Goal: Task Accomplishment & Management: Use online tool/utility

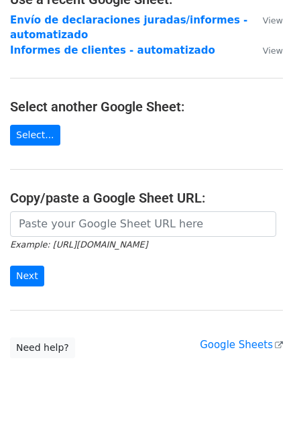
scroll to position [134, 0]
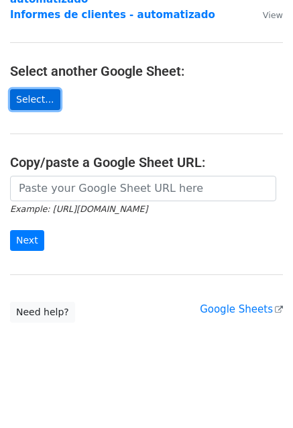
click at [35, 101] on link "Select..." at bounding box center [35, 99] width 50 height 21
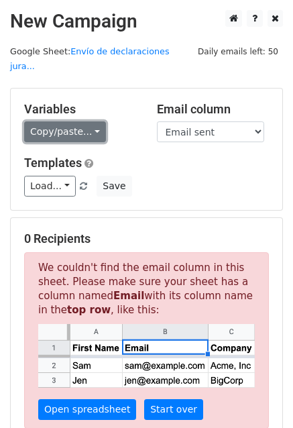
click at [78, 121] on link "Copy/paste..." at bounding box center [65, 131] width 82 height 21
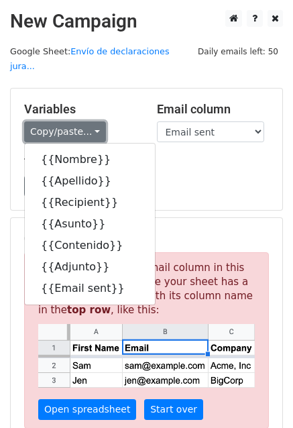
click at [78, 121] on link "Copy/paste..." at bounding box center [65, 131] width 82 height 21
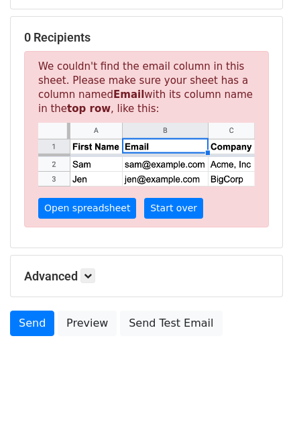
scroll to position [207, 0]
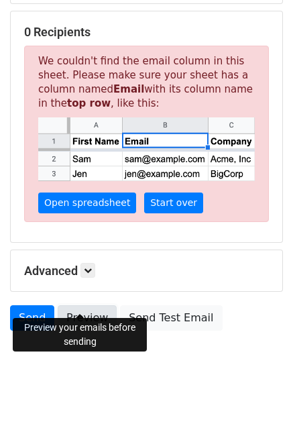
click at [89, 305] on link "Preview" at bounding box center [87, 317] width 59 height 25
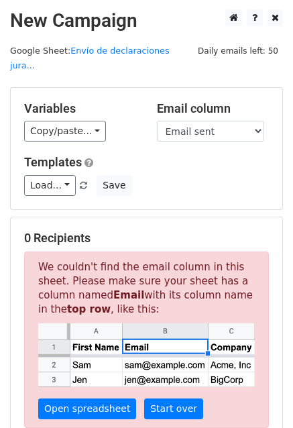
scroll to position [0, 0]
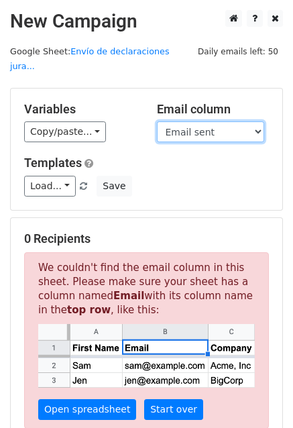
click at [185, 121] on select "Nombre Apellido Recipient Asunto Contenido Adjunto Email sent" at bounding box center [210, 131] width 107 height 21
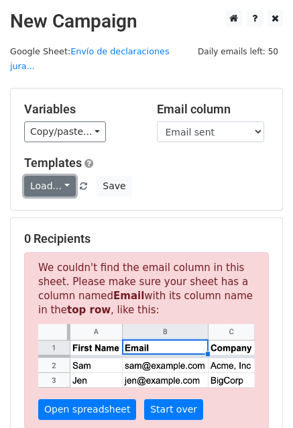
click at [50, 176] on link "Load..." at bounding box center [50, 186] width 52 height 21
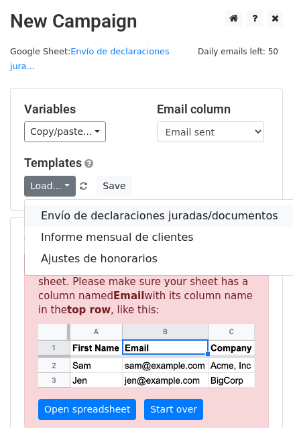
click at [54, 205] on link "Envío de declaraciones juradas/documentos" at bounding box center [160, 215] width 270 height 21
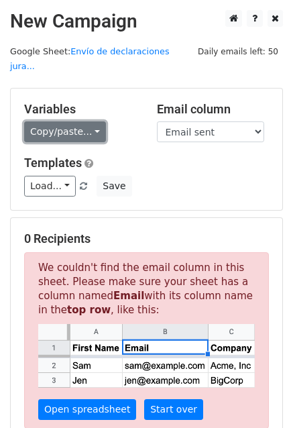
click at [71, 121] on link "Copy/paste..." at bounding box center [65, 131] width 82 height 21
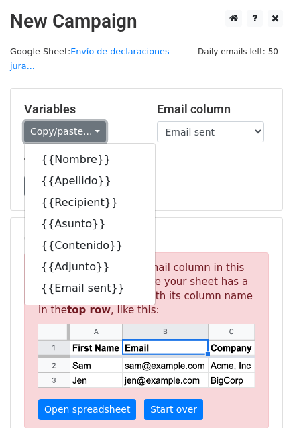
click at [71, 121] on link "Copy/paste..." at bounding box center [65, 131] width 82 height 21
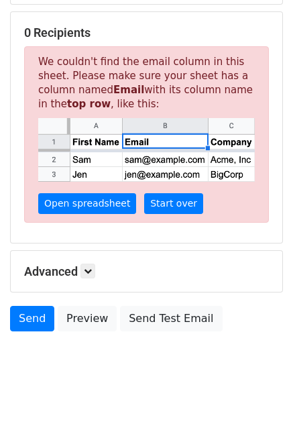
scroll to position [207, 0]
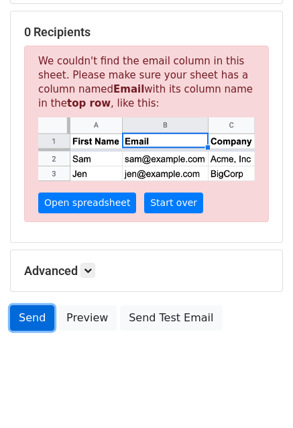
click at [30, 305] on link "Send" at bounding box center [32, 317] width 44 height 25
click at [24, 305] on link "Send" at bounding box center [32, 317] width 44 height 25
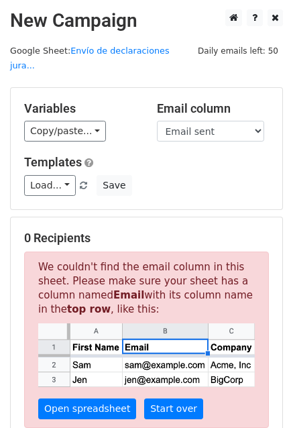
scroll to position [0, 0]
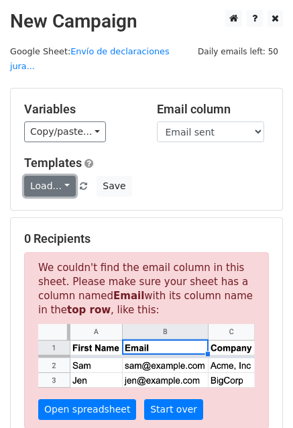
click at [47, 176] on link "Load..." at bounding box center [50, 186] width 52 height 21
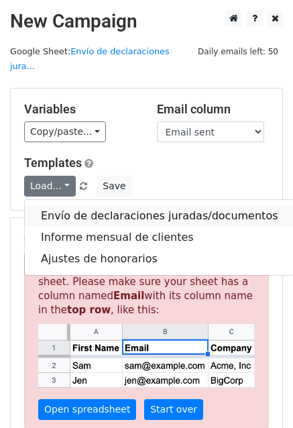
click at [54, 205] on link "Envío de declaraciones juradas/documentos" at bounding box center [160, 215] width 270 height 21
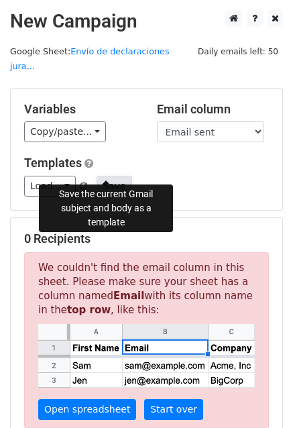
click at [97, 176] on button "Save" at bounding box center [114, 186] width 35 height 21
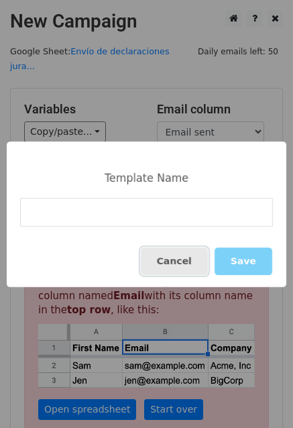
click at [172, 260] on button "Cancel" at bounding box center [174, 262] width 67 height 28
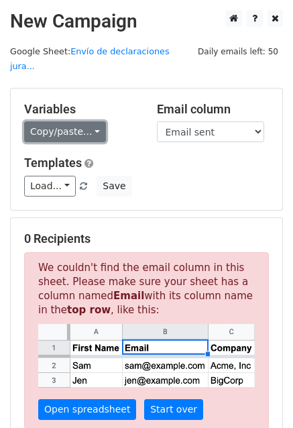
click at [79, 121] on link "Copy/paste..." at bounding box center [65, 131] width 82 height 21
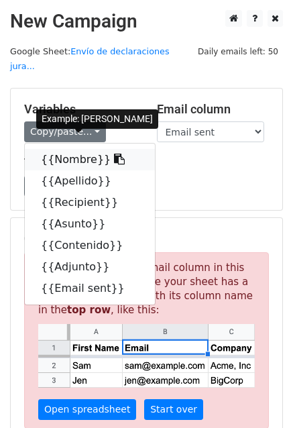
click at [85, 149] on link "{{Nombre}}" at bounding box center [90, 159] width 130 height 21
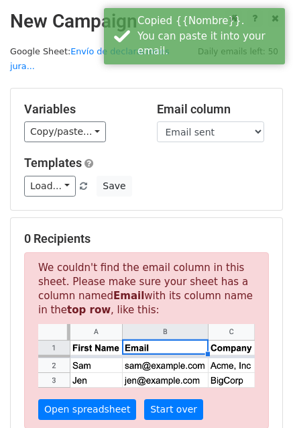
click at [152, 134] on div "Variables Copy/paste... {{Nombre}} {{Apellido}} {{Recipient}} {{Asunto}} {{Cont…" at bounding box center [147, 149] width 272 height 121
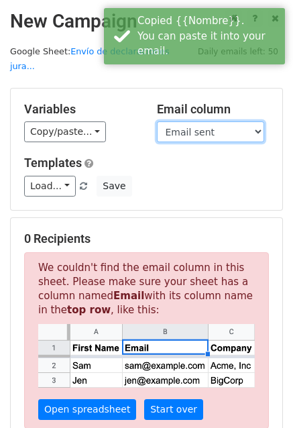
click at [180, 121] on select "Nombre Apellido Recipient Asunto Contenido Adjunto Email sent" at bounding box center [210, 131] width 107 height 21
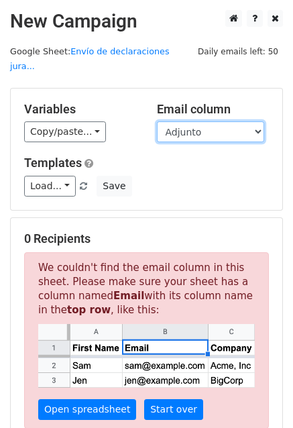
click at [157, 121] on select "Nombre Apellido Recipient Asunto Contenido Adjunto Email sent" at bounding box center [210, 131] width 107 height 21
click at [202, 127] on select "Nombre Apellido Recipient Asunto Contenido Adjunto Email sent" at bounding box center [210, 131] width 107 height 21
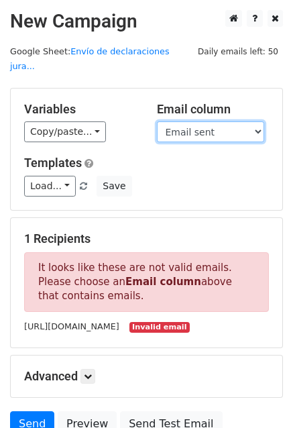
click at [157, 121] on select "Nombre Apellido Recipient Asunto Contenido Adjunto Email sent" at bounding box center [210, 131] width 107 height 21
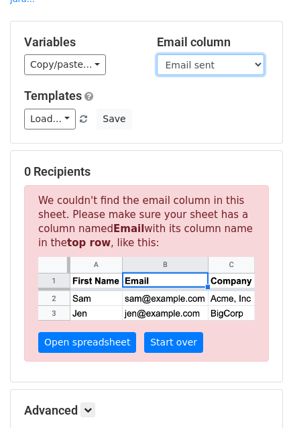
scroll to position [67, 0]
click at [191, 58] on select "Nombre Apellido Recipient Asunto Contenido Adjunto Email sent" at bounding box center [210, 64] width 107 height 21
click at [240, 58] on select "Nombre Apellido Recipient Asunto Contenido Adjunto Email sent" at bounding box center [210, 64] width 107 height 21
select select "Recipient"
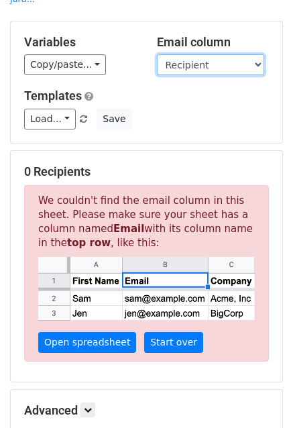
click at [157, 54] on select "Nombre Apellido Recipient Asunto Contenido Adjunto Email sent" at bounding box center [210, 64] width 107 height 21
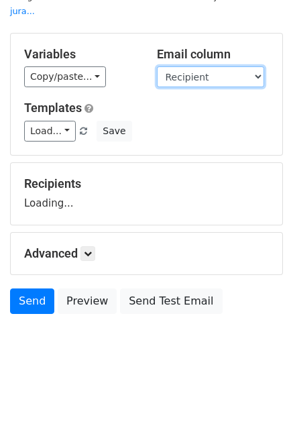
scroll to position [38, 0]
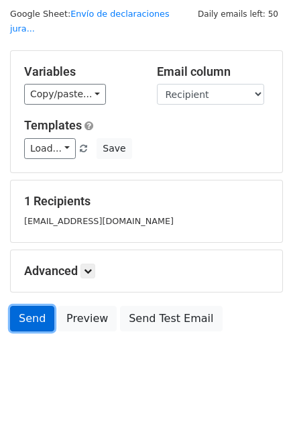
click at [38, 306] on link "Send" at bounding box center [32, 318] width 44 height 25
